Goal: Task Accomplishment & Management: Complete application form

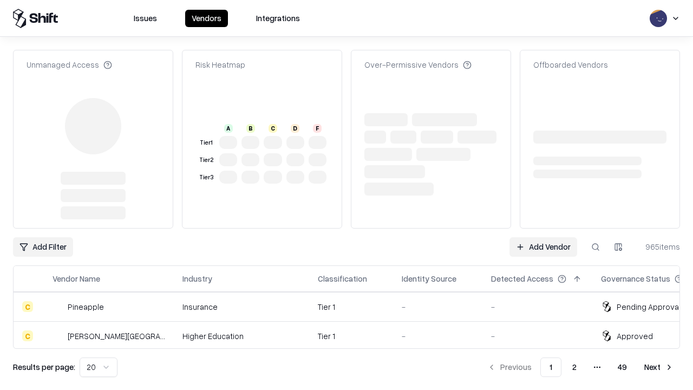
click at [543, 237] on link "Add Vendor" at bounding box center [544, 246] width 68 height 19
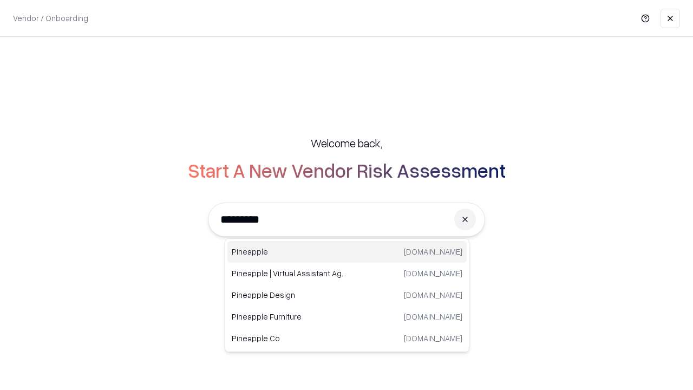
click at [347, 252] on div "Pineapple [DOMAIN_NAME]" at bounding box center [346, 252] width 239 height 22
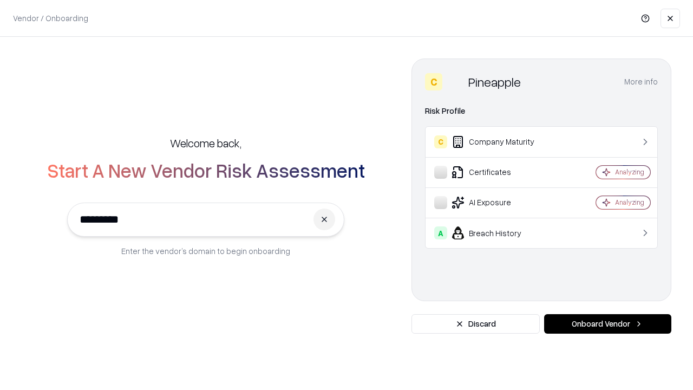
type input "*********"
click at [608, 324] on button "Onboard Vendor" at bounding box center [607, 323] width 127 height 19
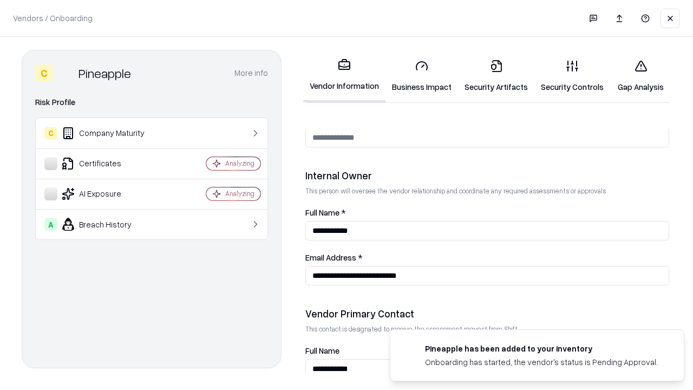
scroll to position [561, 0]
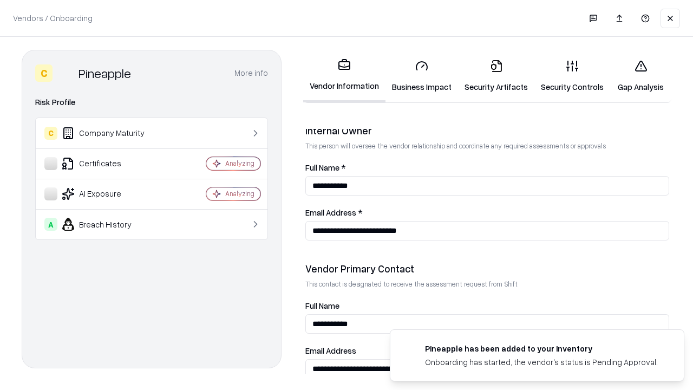
click at [422, 76] on link "Business Impact" at bounding box center [422, 76] width 73 height 50
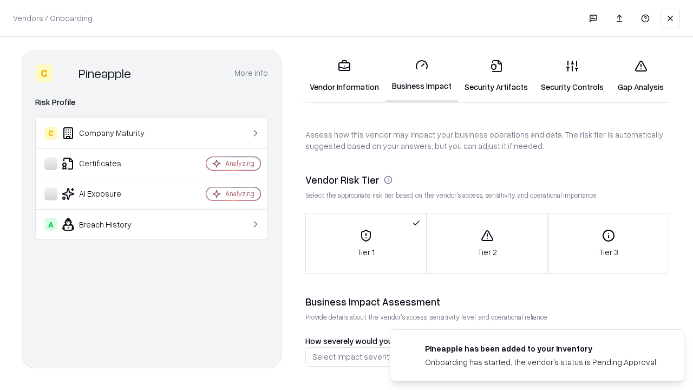
click at [496, 76] on link "Security Artifacts" at bounding box center [496, 76] width 76 height 50
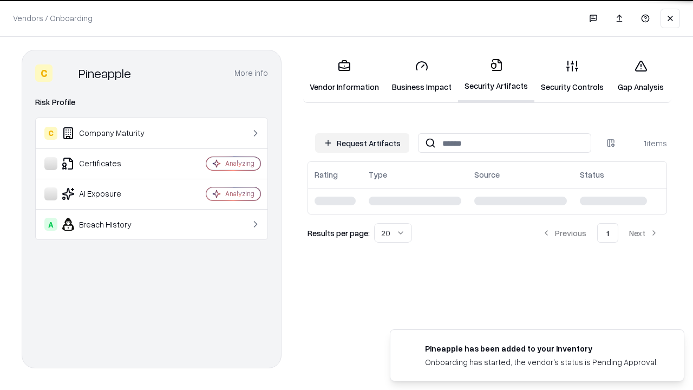
click at [362, 142] on button "Request Artifacts" at bounding box center [362, 142] width 94 height 19
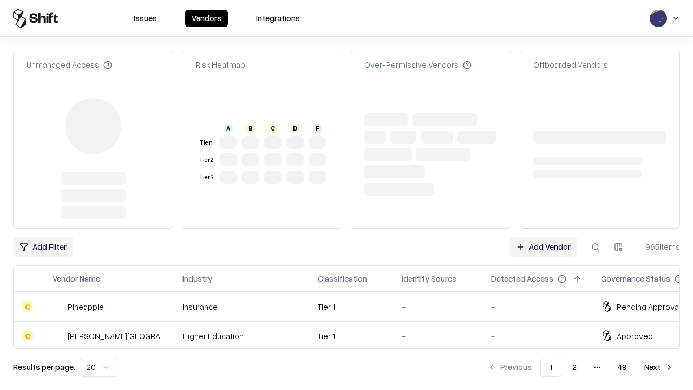
click at [543, 237] on link "Add Vendor" at bounding box center [544, 246] width 68 height 19
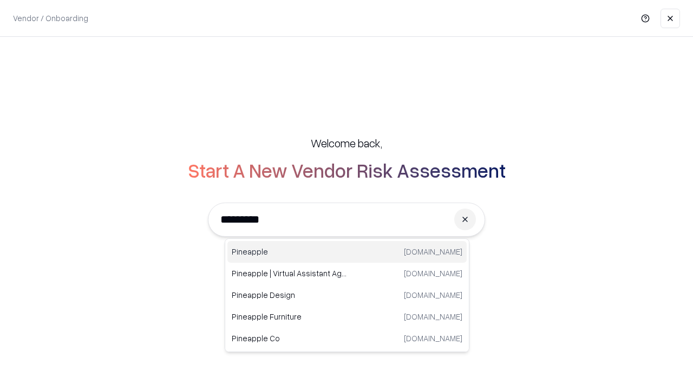
click at [347, 252] on div "Pineapple [DOMAIN_NAME]" at bounding box center [346, 252] width 239 height 22
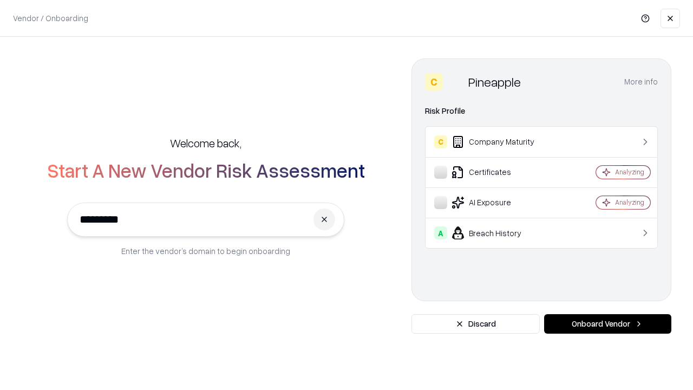
type input "*********"
click at [608, 324] on button "Onboard Vendor" at bounding box center [607, 323] width 127 height 19
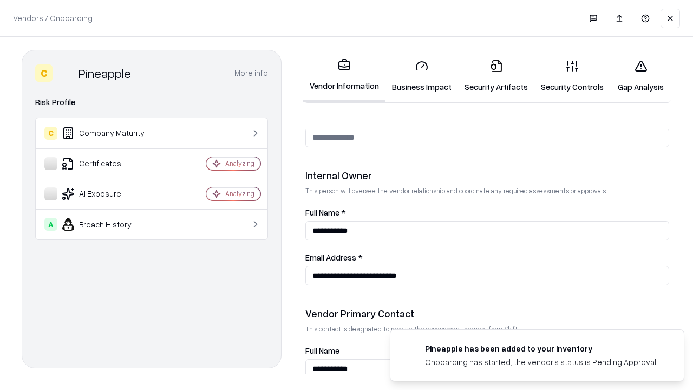
scroll to position [561, 0]
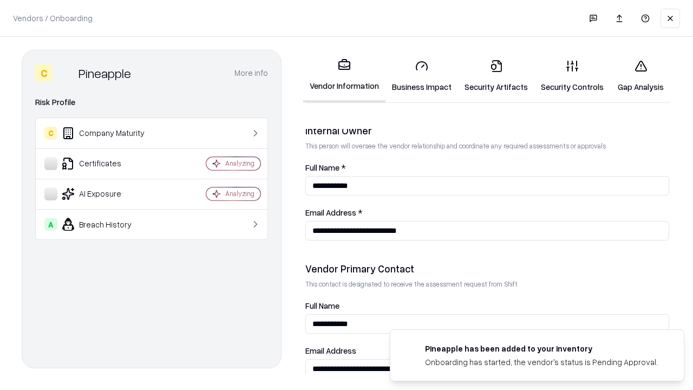
click at [641, 76] on link "Gap Analysis" at bounding box center [640, 76] width 61 height 50
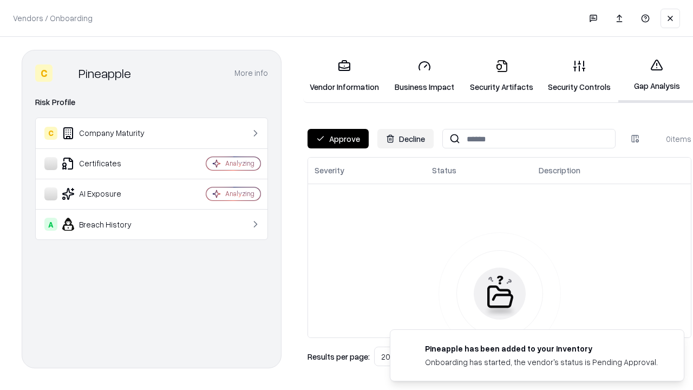
click at [338, 139] on button "Approve" at bounding box center [338, 138] width 61 height 19
